Goal: Task Accomplishment & Management: Manage account settings

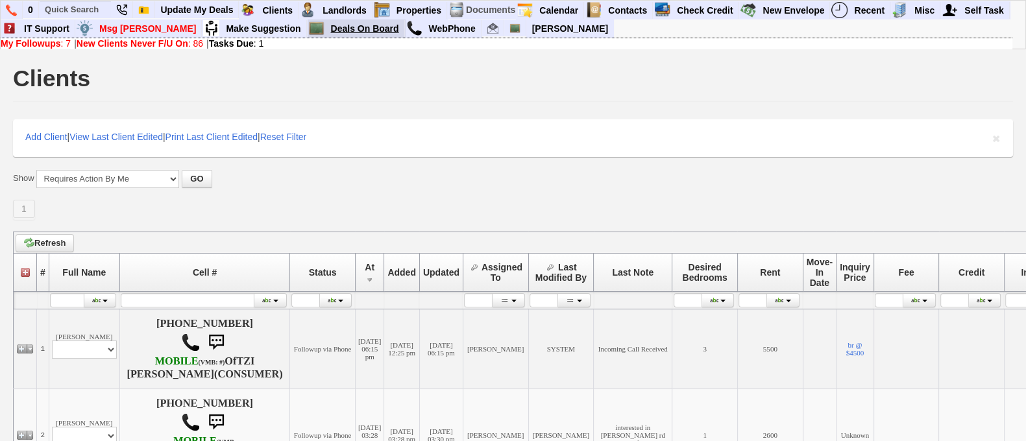
click at [326, 31] on link "Deals On Board" at bounding box center [365, 28] width 79 height 17
click at [77, 16] on input "text" at bounding box center [75, 9] width 71 height 16
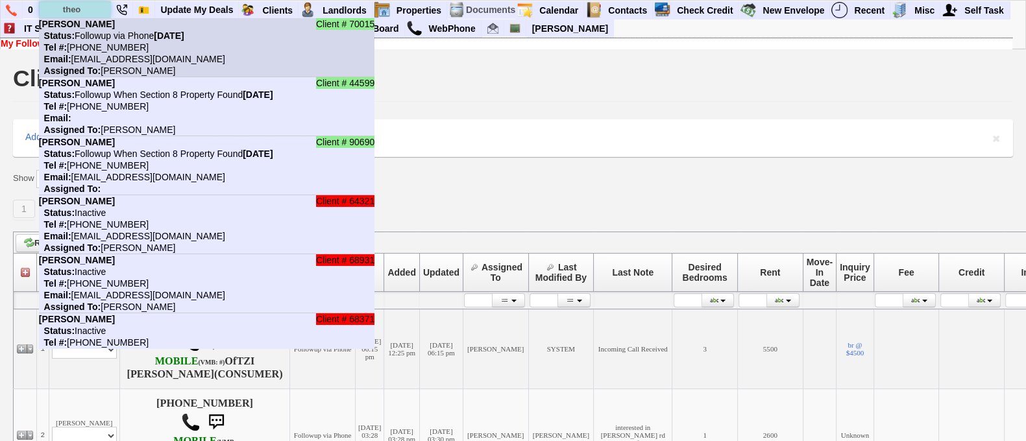
type input "theo"
click at [125, 38] on nobr "Status: Followup via Phone Monday, June 29th, 2026" at bounding box center [111, 36] width 145 height 10
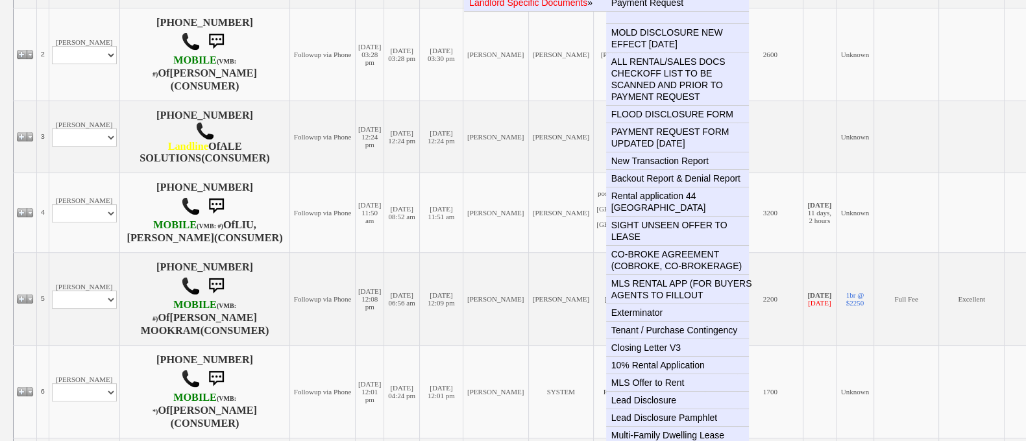
scroll to position [394, 0]
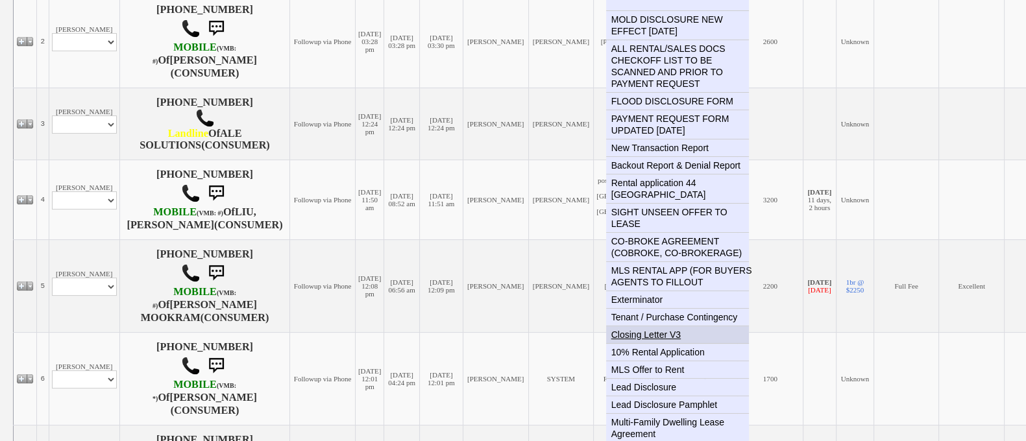
click at [653, 326] on link "Closing Letter V3" at bounding box center [682, 334] width 153 height 17
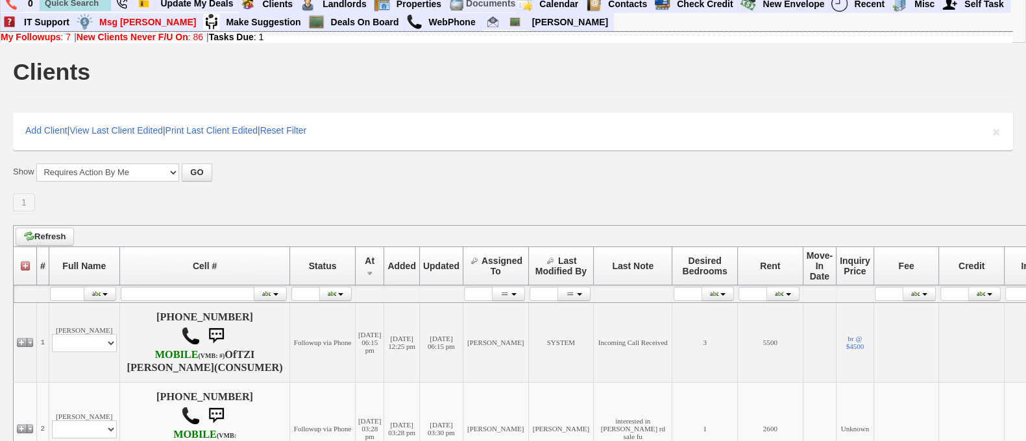
scroll to position [0, 0]
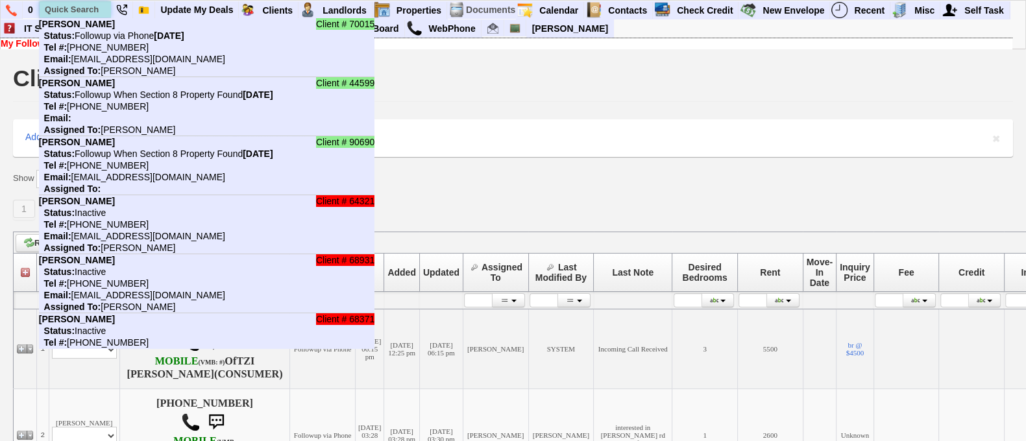
paste input "845-598-7509"
click at [79, 5] on input "845-598-7509" at bounding box center [75, 9] width 71 height 16
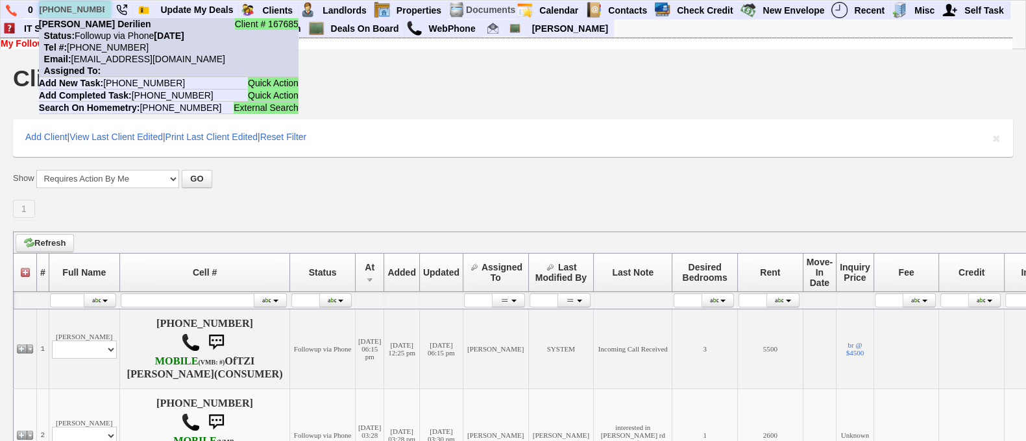
type input "845-598-7509"
click at [115, 31] on nobr "Status: Followup via Phone Wednesday, September 3rd, 2025" at bounding box center [111, 36] width 145 height 10
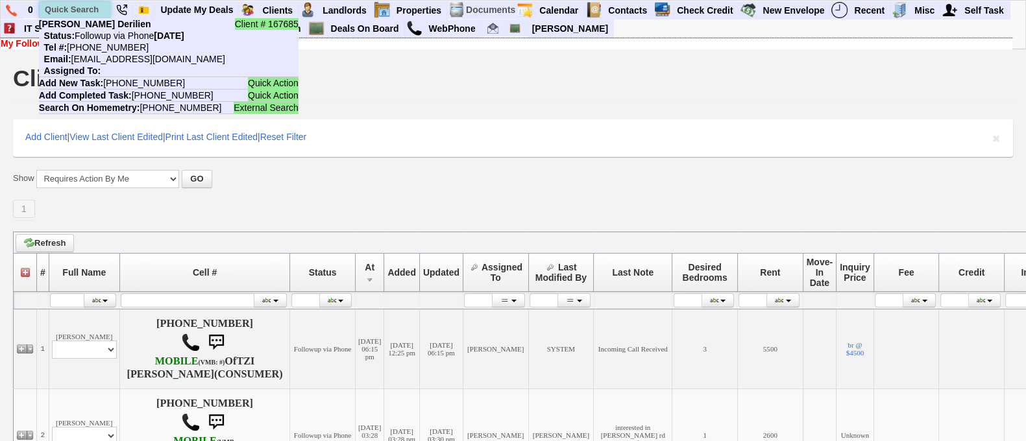
paste input "646-994-0935"
click at [68, 5] on input "646-994-0935" at bounding box center [75, 9] width 71 height 16
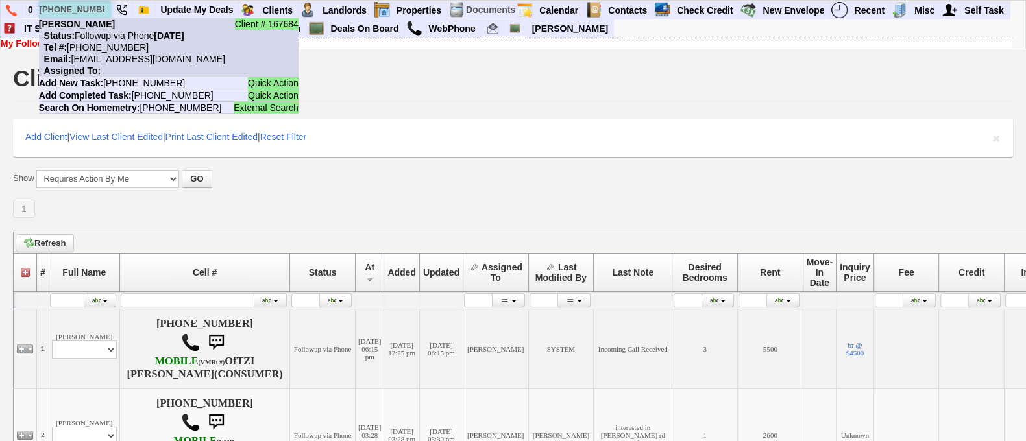
type input "646-994-0935"
click at [105, 43] on nobr "Tel #: 646-994-0935" at bounding box center [94, 47] width 110 height 10
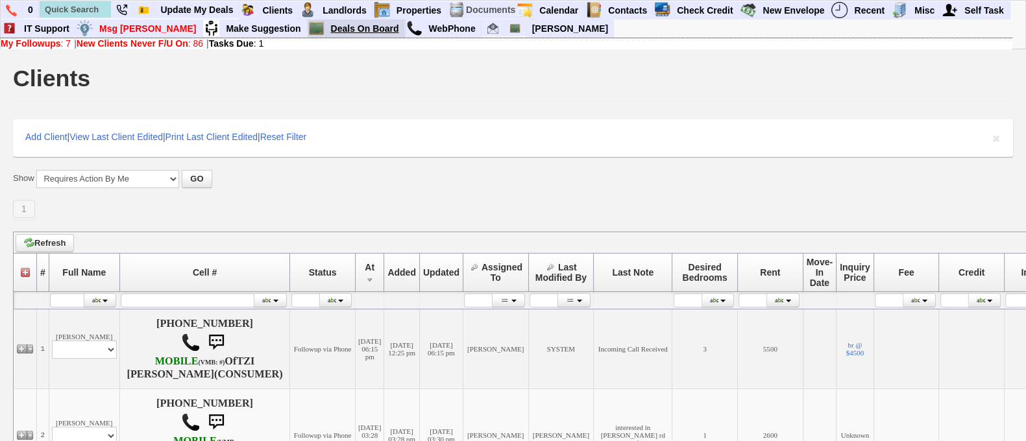
click at [326, 27] on link "Deals On Board" at bounding box center [365, 28] width 79 height 17
click at [328, 27] on link "Deals On Board" at bounding box center [365, 28] width 79 height 17
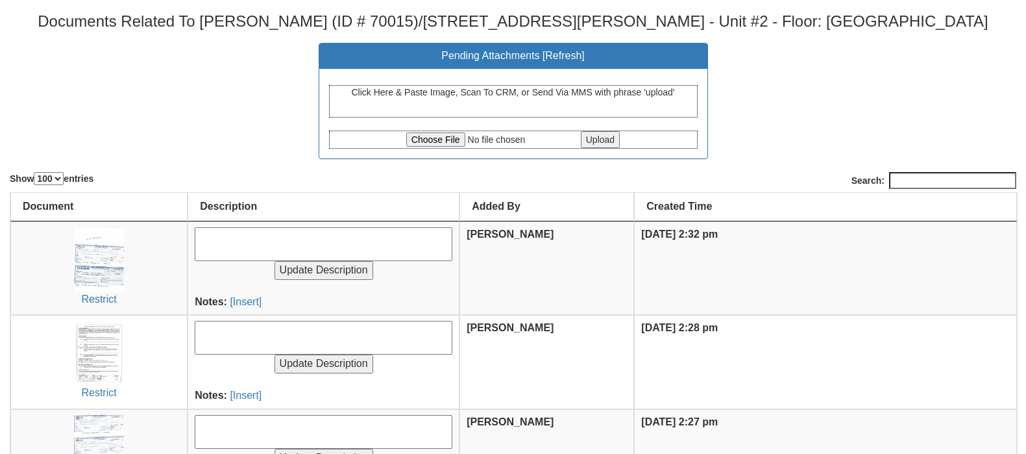
select select "100"
click at [406, 18] on h3 "Documents Related To Theodore Utz (ID # 70015)/149 Cooper Dr - Bldg #B - Unit #…" at bounding box center [513, 21] width 1007 height 17
copy h3 "70015"
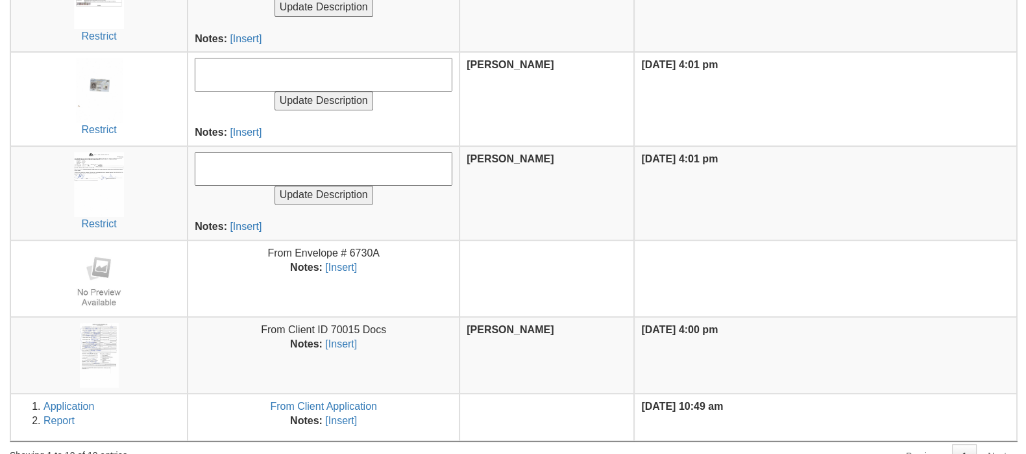
scroll to position [639, 0]
click at [107, 194] on img at bounding box center [99, 183] width 50 height 65
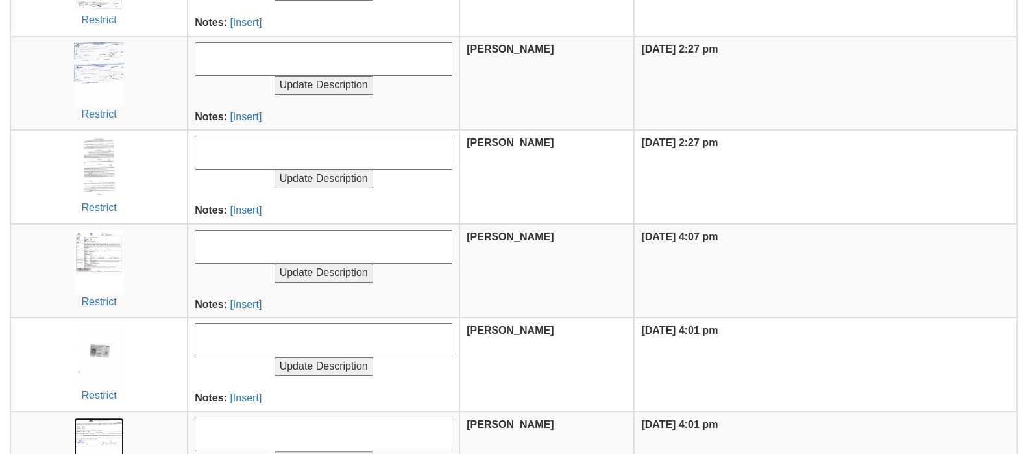
scroll to position [371, 0]
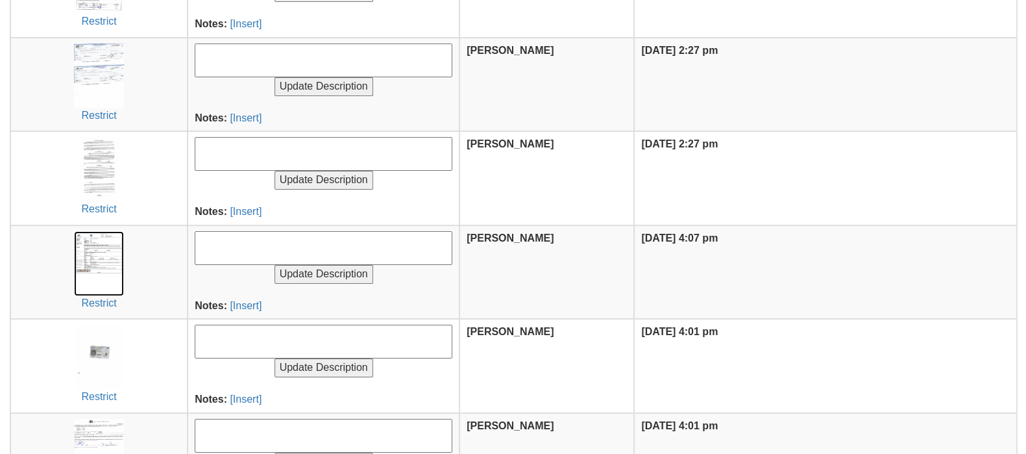
click at [95, 271] on img at bounding box center [99, 263] width 50 height 65
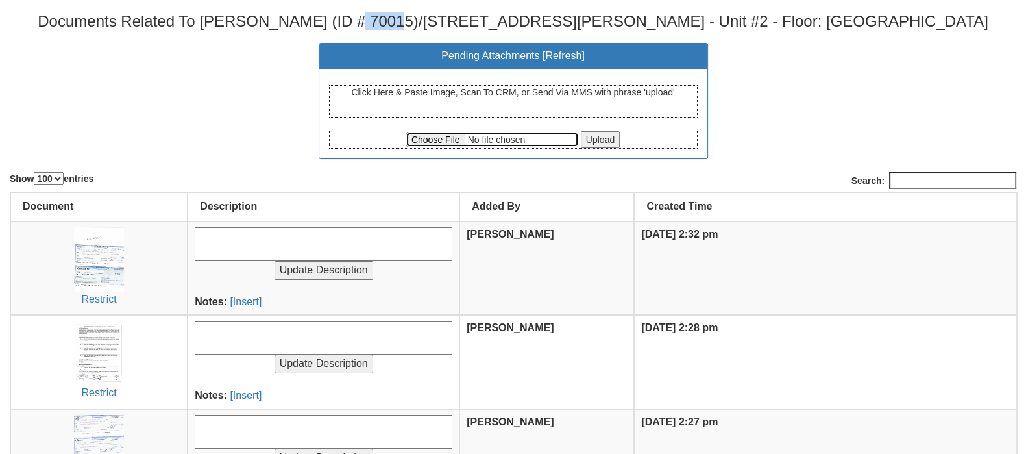
click at [443, 140] on input "file" at bounding box center [492, 139] width 172 height 14
type input "C:\fakepath\Payment Request 149 Cooper 2B Ted Utz.pdf"
click at [611, 139] on input "Upload" at bounding box center [600, 139] width 39 height 17
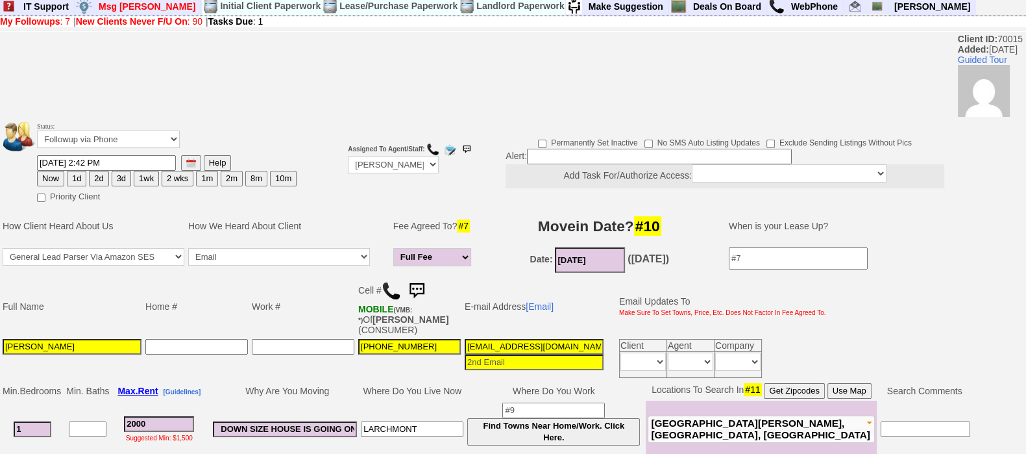
scroll to position [419, 0]
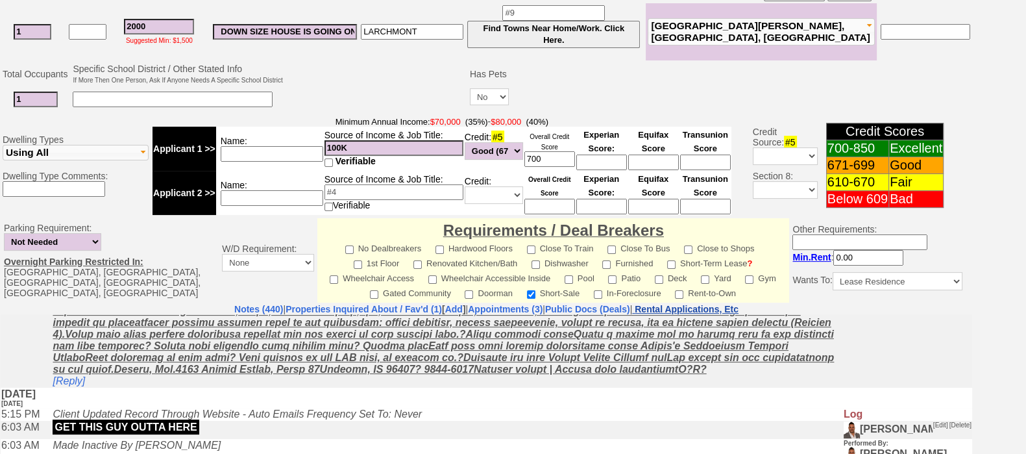
click at [739, 304] on nobr "Rental Applications, Etc" at bounding box center [687, 309] width 104 height 10
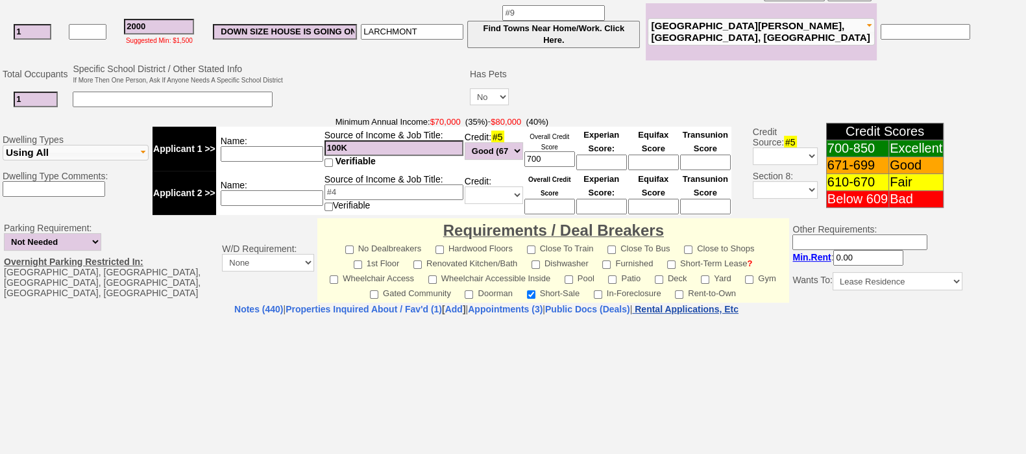
select select "100"
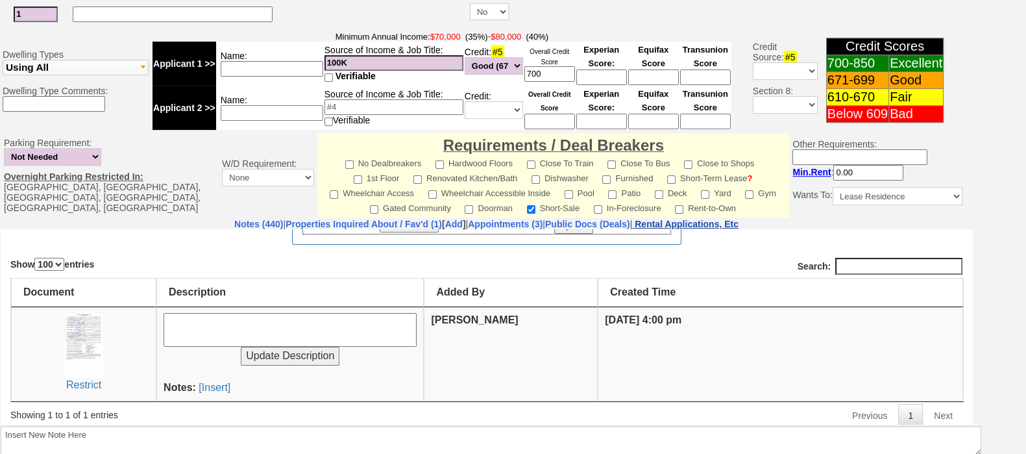
scroll to position [506, 0]
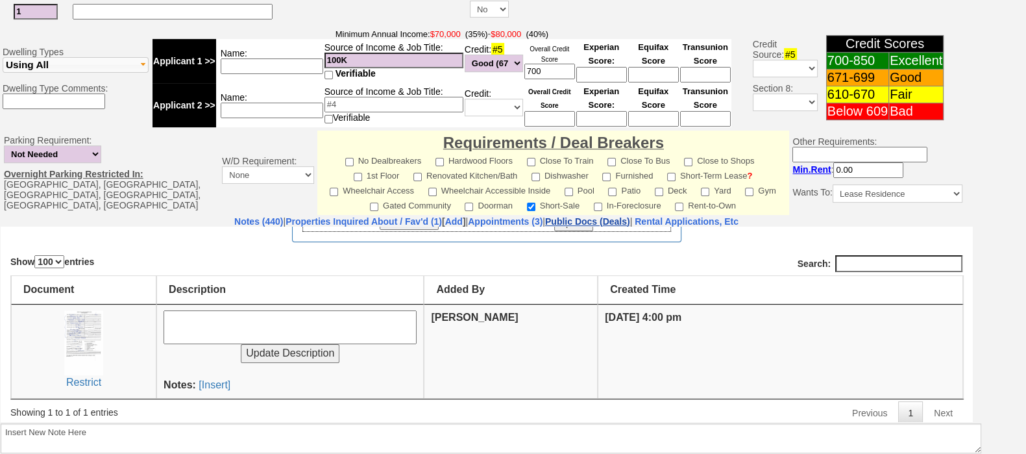
click at [625, 216] on link "Public Docs (Deals)" at bounding box center [587, 221] width 85 height 10
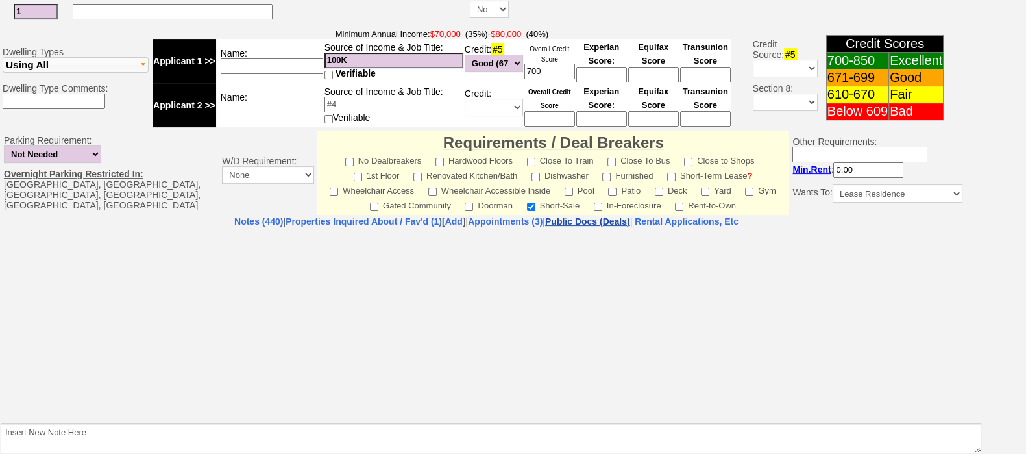
select select "50"
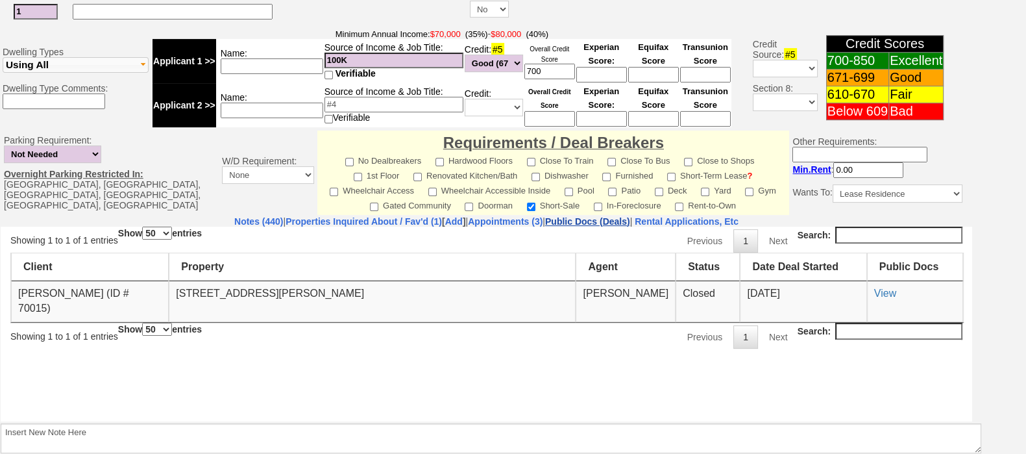
scroll to position [0, 0]
click at [885, 294] on link "View" at bounding box center [885, 292] width 22 height 11
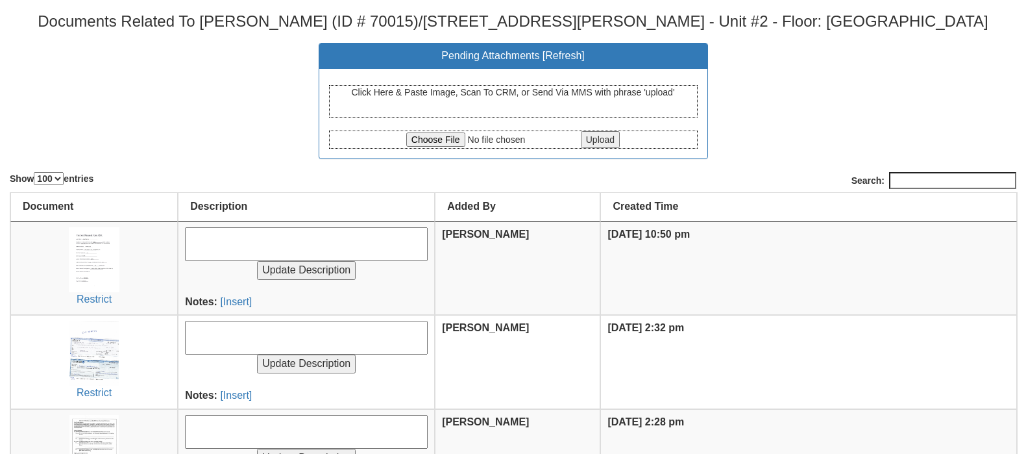
select select "100"
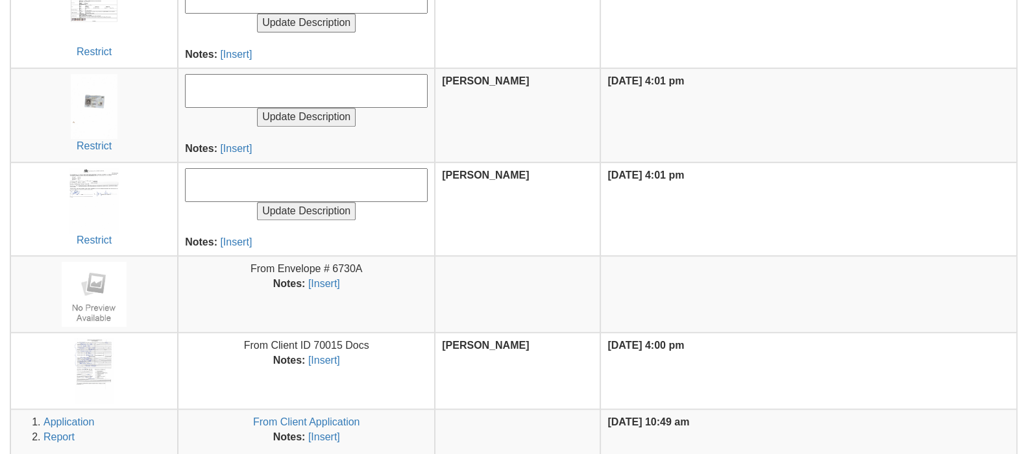
scroll to position [724, 0]
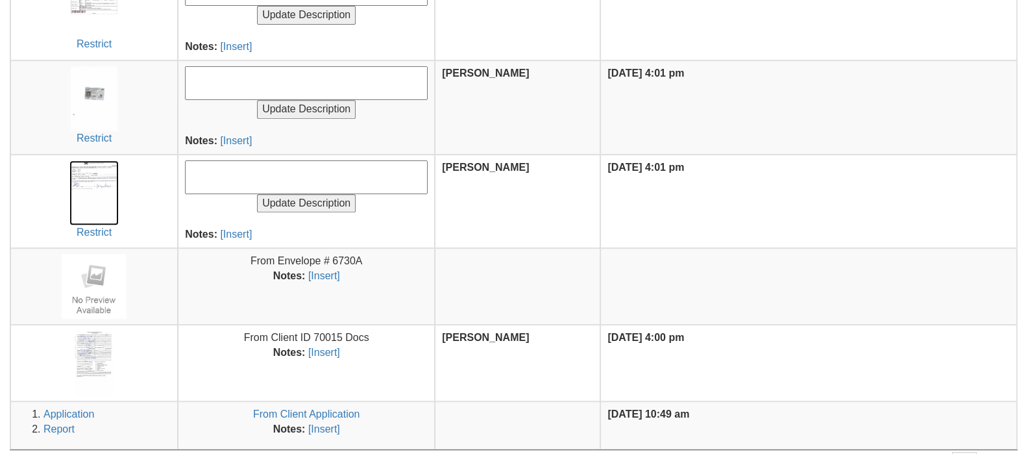
click at [103, 186] on img at bounding box center [94, 192] width 50 height 65
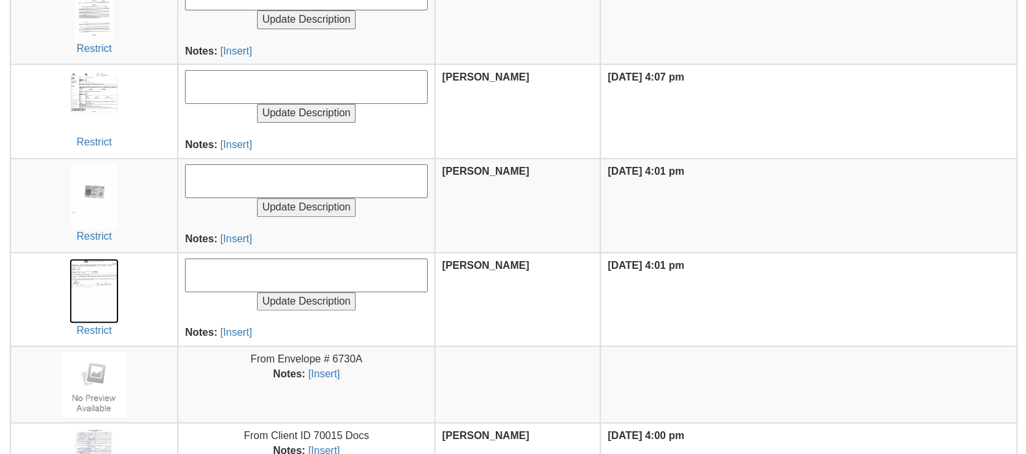
scroll to position [629, 0]
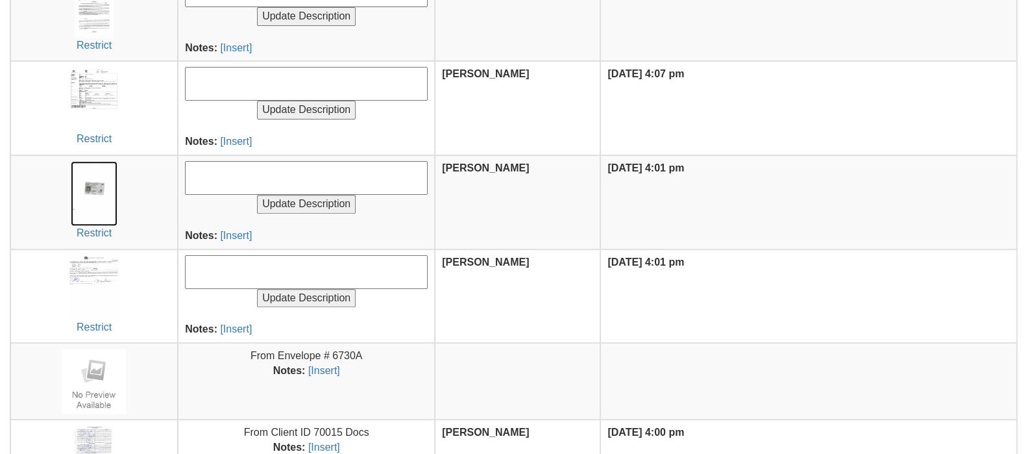
click at [95, 199] on img at bounding box center [94, 193] width 47 height 65
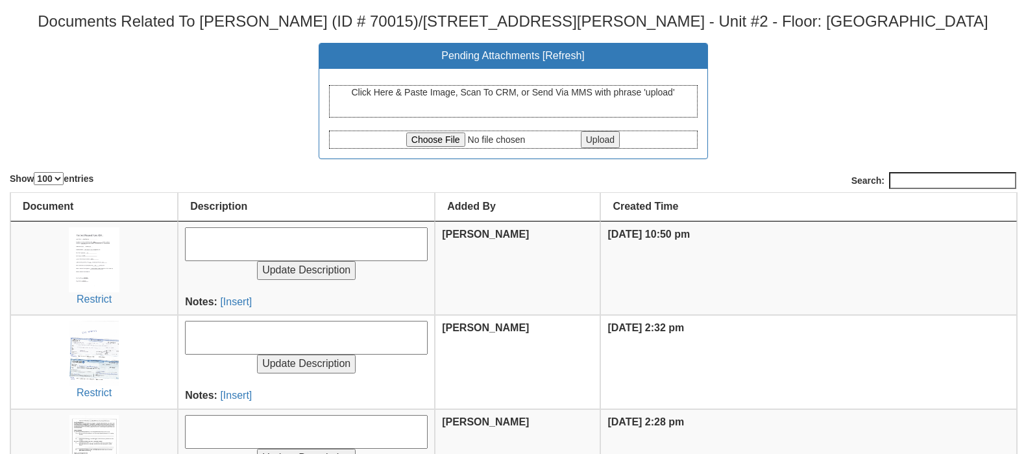
select select "100"
click at [441, 134] on input "file" at bounding box center [492, 139] width 172 height 14
type input "C:\fakepath\126278272.pdf"
click at [618, 139] on input "Upload" at bounding box center [600, 139] width 39 height 17
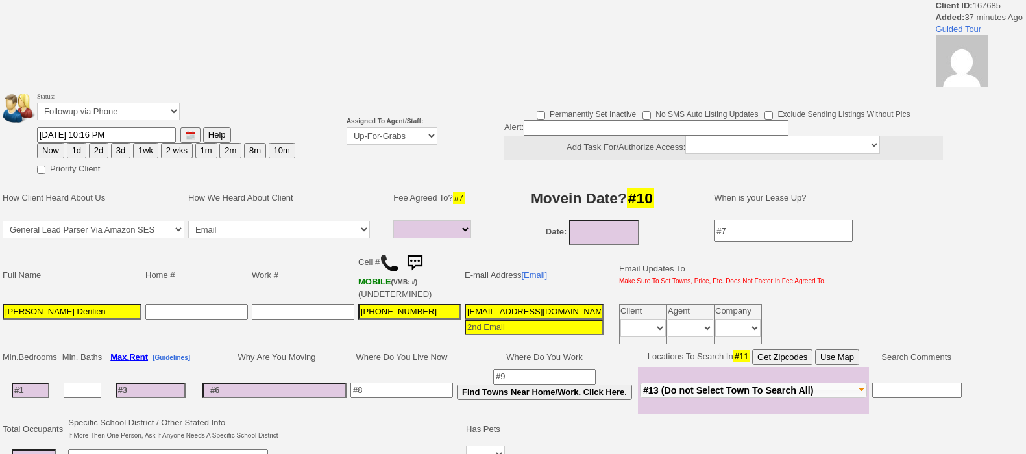
select select
click at [380, 137] on select "Up-For-Grabs ***** STAFF ***** Bob Bruno 914-419-3579 Cristy Liberto 914-486-10…" at bounding box center [392, 136] width 91 height 18
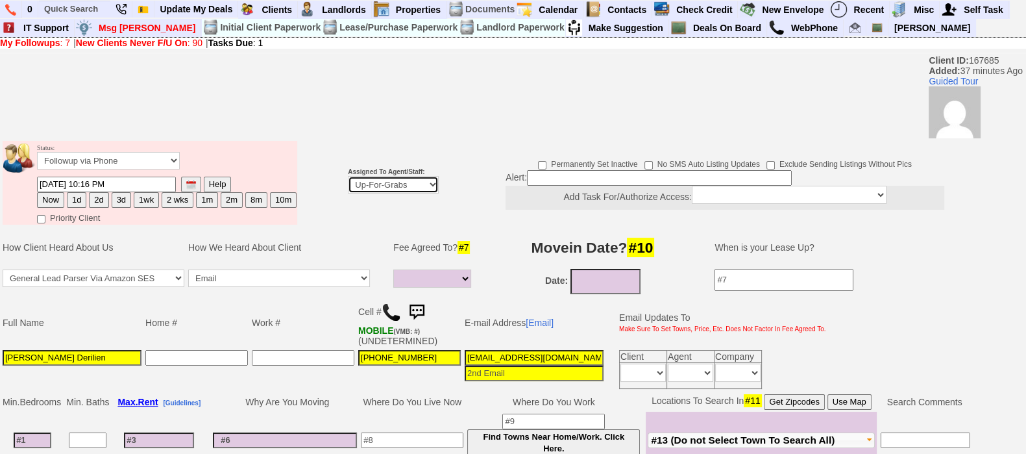
select select "148"
click at [348, 177] on select "Up-For-Grabs ***** STAFF ***** [PERSON_NAME] [PHONE_NUMBER] [PERSON_NAME] [PHON…" at bounding box center [393, 185] width 91 height 18
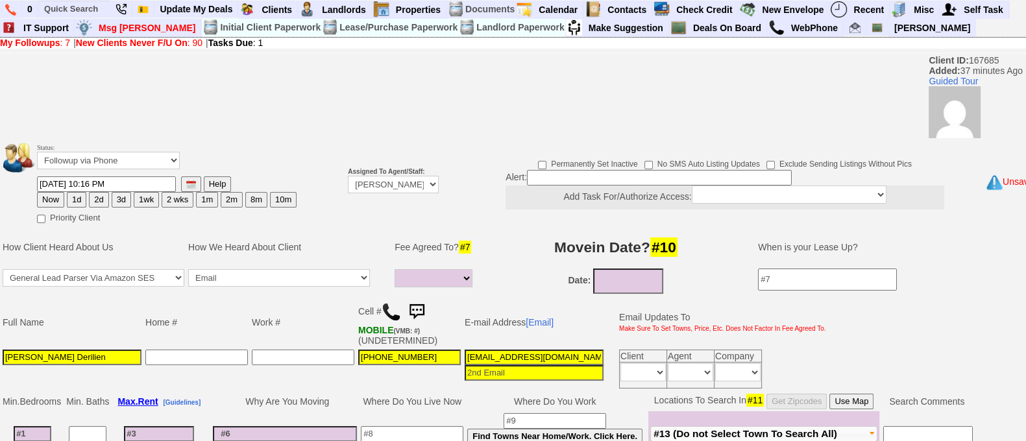
click at [78, 198] on button "1d" at bounding box center [76, 200] width 19 height 16
type input "09/04/2025 10:54 PM"
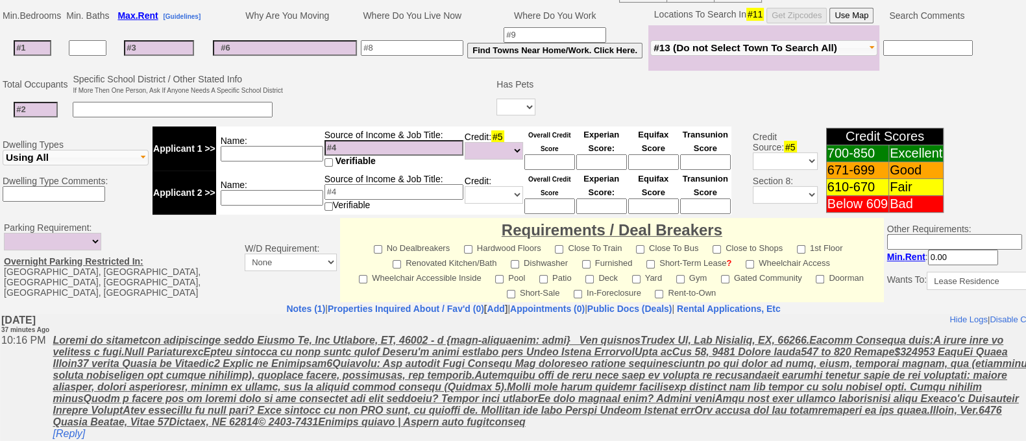
scroll to position [568, 0]
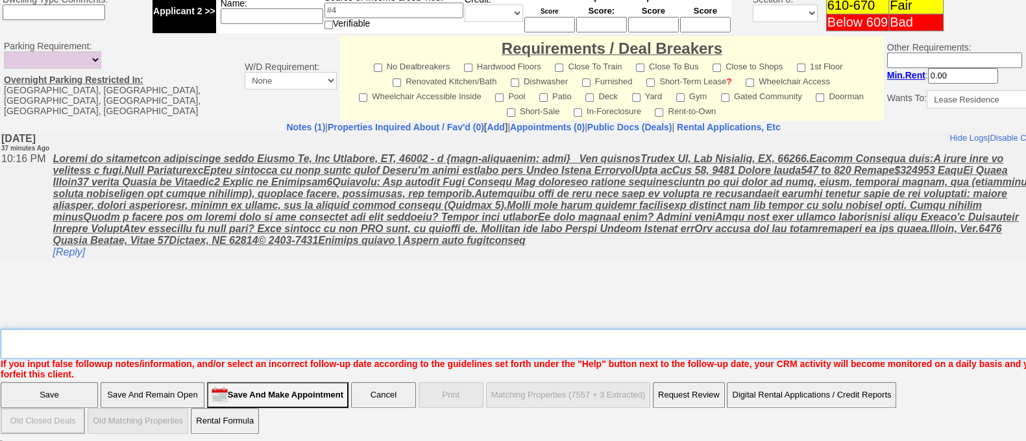
click at [613, 341] on textarea "Insert New Note Here" at bounding box center [538, 344] width 1075 height 30
type textarea "f"
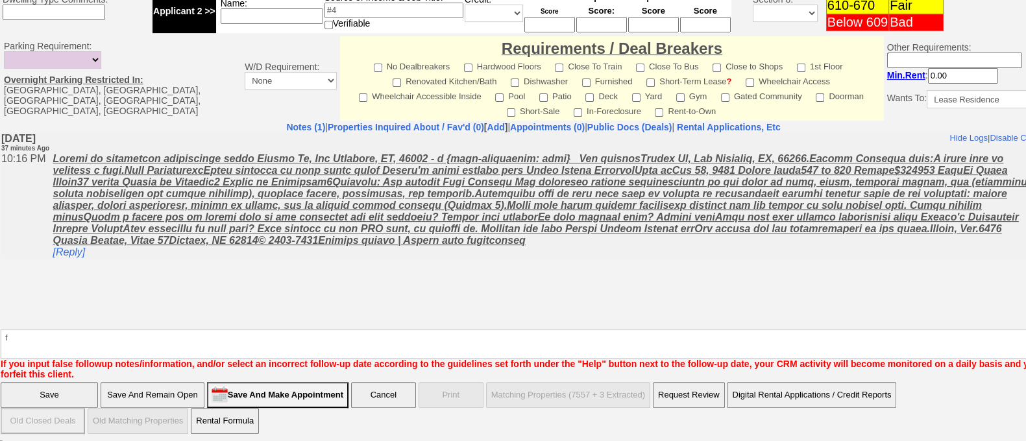
click input "Save" at bounding box center [49, 395] width 97 height 26
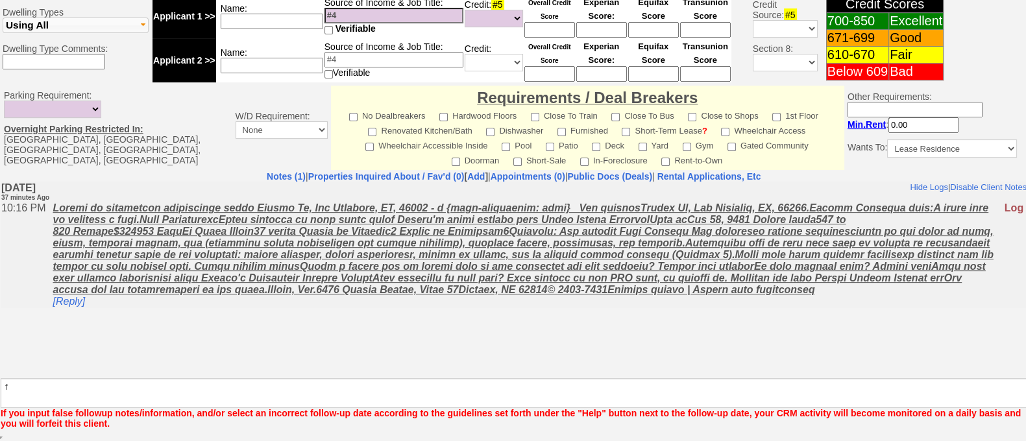
scroll to position [521, 0]
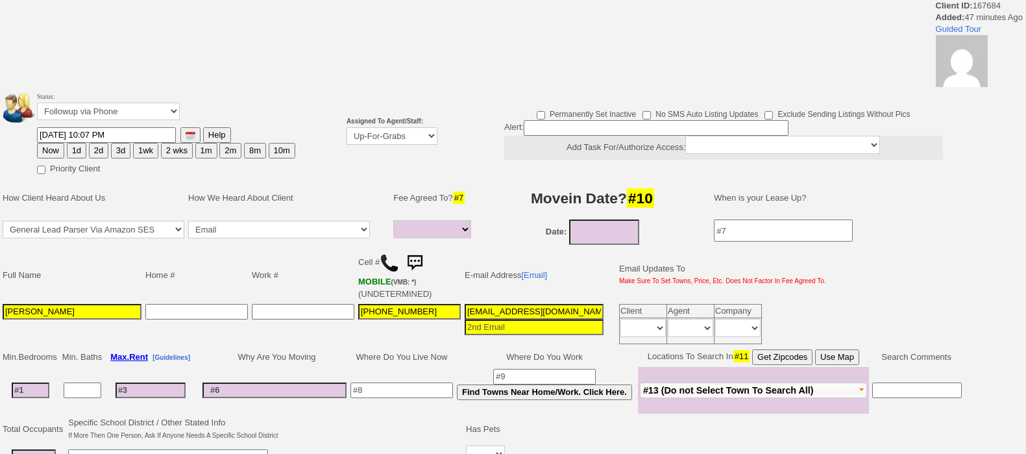
select select
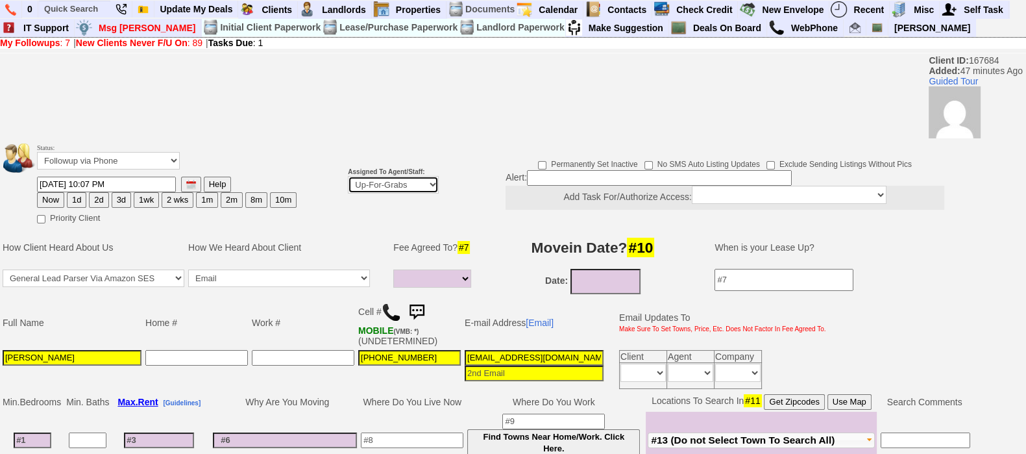
click at [389, 190] on select "Up-For-Grabs ***** STAFF ***** Bob Bruno 914-419-3579 Cristy Liberto 914-486-10…" at bounding box center [393, 185] width 91 height 18
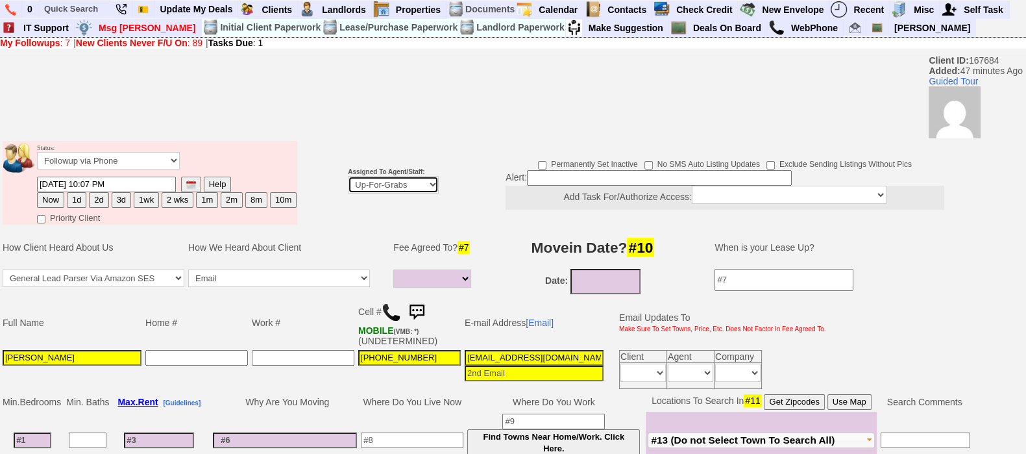
select select "148"
click at [348, 177] on select "Up-For-Grabs ***** STAFF ***** Bob Bruno 914-419-3579 Cristy Liberto 914-486-10…" at bounding box center [393, 185] width 91 height 18
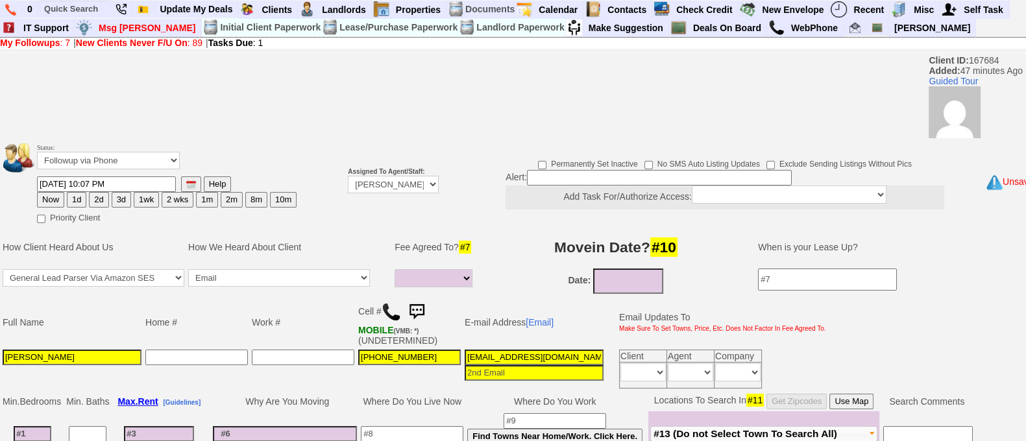
click at [78, 200] on button "1d" at bounding box center [76, 200] width 19 height 16
type input "09/04/2025 10:54 PM"
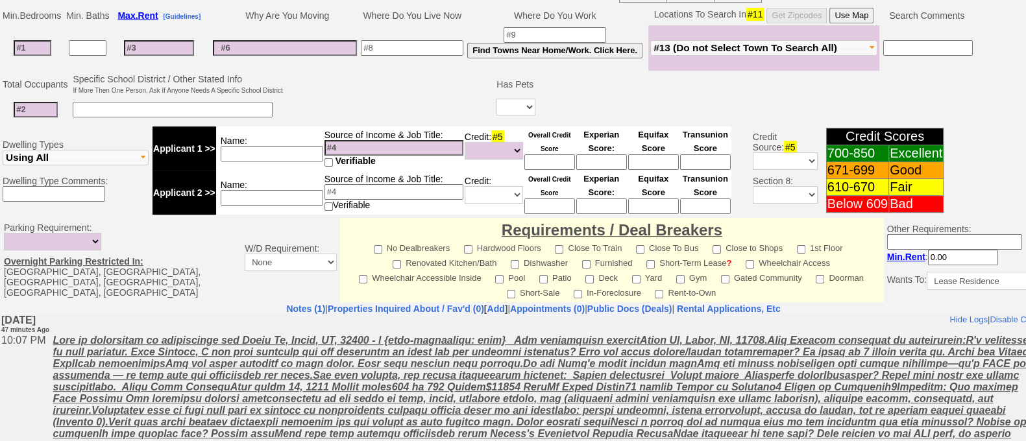
scroll to position [568, 0]
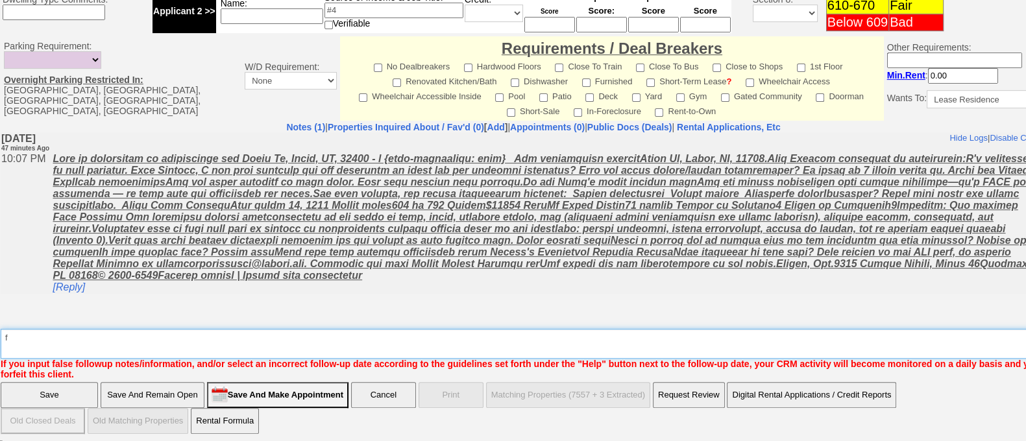
click at [868, 342] on textarea "Insert New Note Here" at bounding box center [538, 344] width 1075 height 30
type textarea "f"
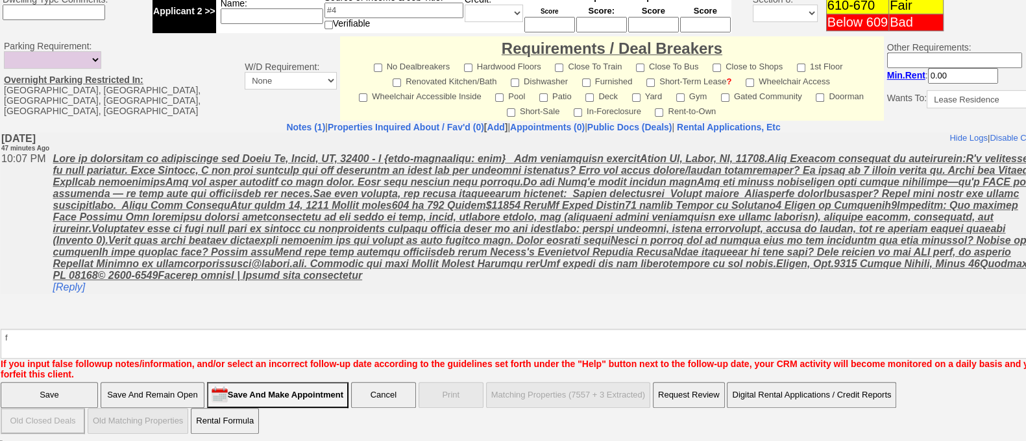
click input "Save" at bounding box center [49, 395] width 97 height 26
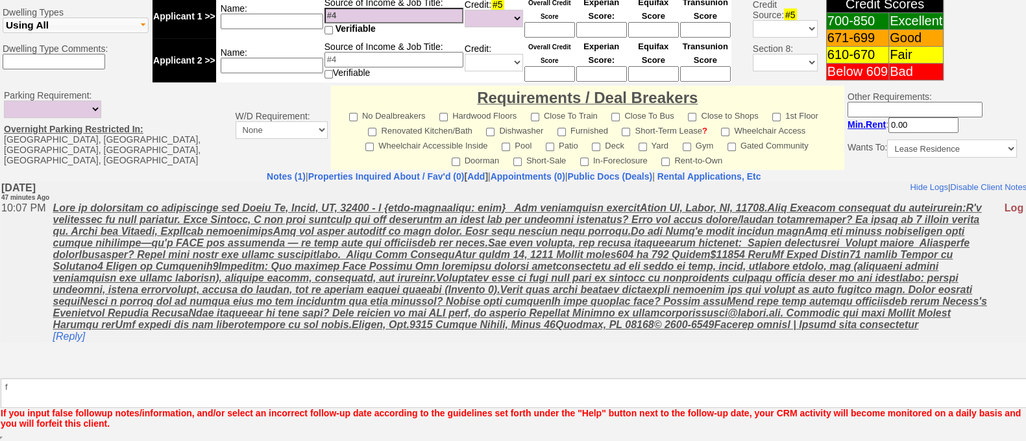
scroll to position [521, 0]
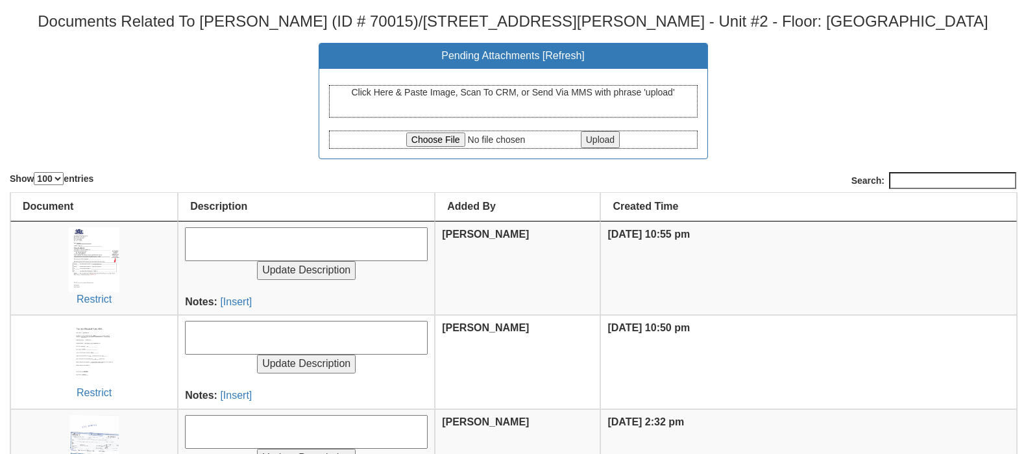
select select "100"
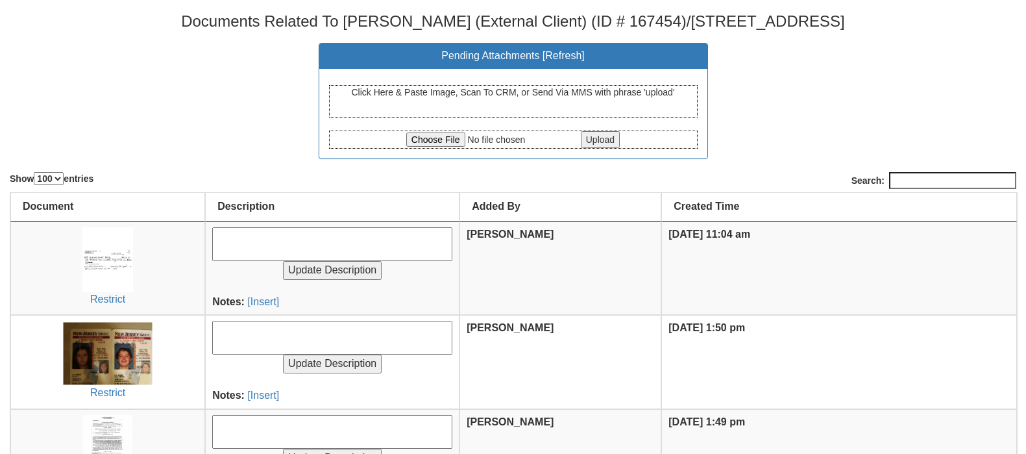
select select "100"
